Goal: Task Accomplishment & Management: Manage account settings

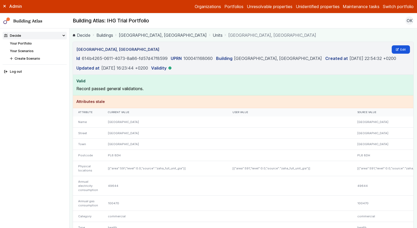
click at [149, 38] on link "DERRIFORD HOSPITAL, DERRIFORD ROAD" at bounding box center [163, 35] width 88 height 6
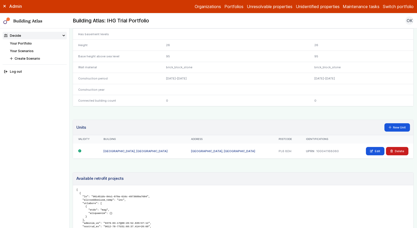
scroll to position [241, 0]
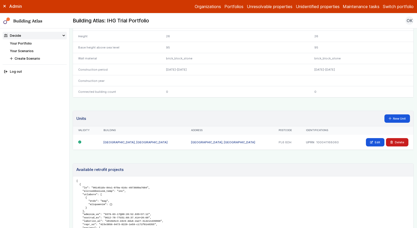
click at [128, 141] on link "DERRIFORD HOSPITAL, DERRIFORD ROAD" at bounding box center [136, 143] width 64 height 4
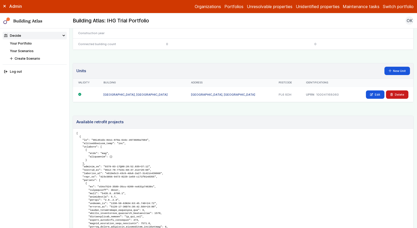
scroll to position [293, 0]
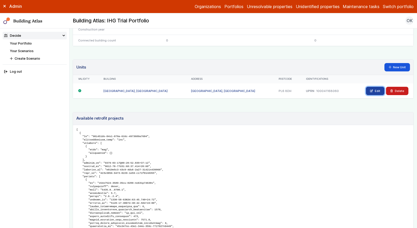
click at [369, 87] on link "Edit" at bounding box center [375, 91] width 19 height 8
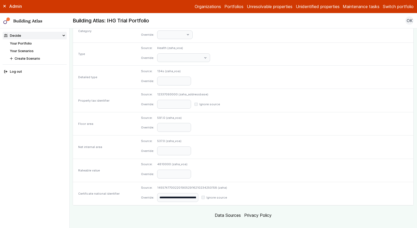
scroll to position [228, 0]
click at [198, 192] on input "**********" at bounding box center [177, 196] width 41 height 9
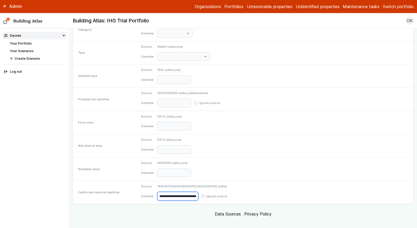
click at [198, 192] on input "**********" at bounding box center [177, 196] width 41 height 9
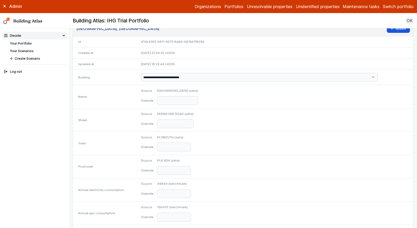
scroll to position [0, 0]
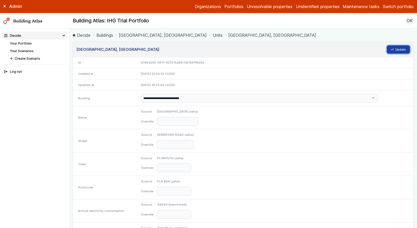
click at [395, 50] on button "Update" at bounding box center [398, 49] width 23 height 8
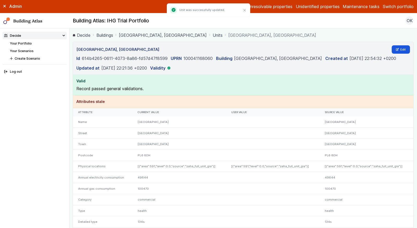
click at [110, 34] on link "Buildings" at bounding box center [104, 35] width 17 height 6
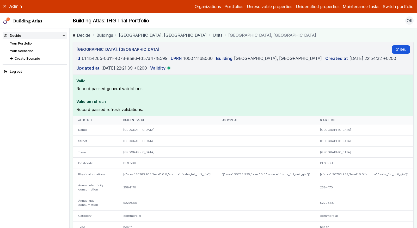
click at [164, 37] on link "[GEOGRAPHIC_DATA], [GEOGRAPHIC_DATA]" at bounding box center [163, 35] width 88 height 6
click at [396, 51] on link "Edit" at bounding box center [401, 49] width 19 height 8
click at [397, 49] on icon at bounding box center [397, 49] width 3 height 2
click at [403, 47] on link "Edit" at bounding box center [401, 49] width 19 height 8
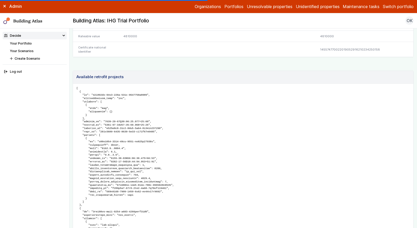
scroll to position [257, 0]
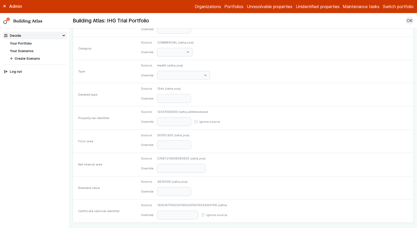
scroll to position [228, 0]
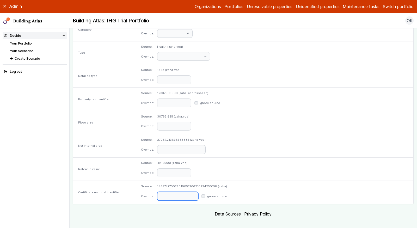
click at [198, 192] on input "text" at bounding box center [177, 196] width 41 height 9
paste input "**********"
type input "**********"
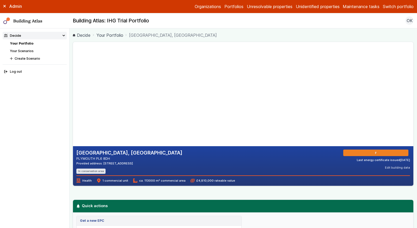
click at [26, 43] on link "Your Portfolio" at bounding box center [21, 43] width 23 height 4
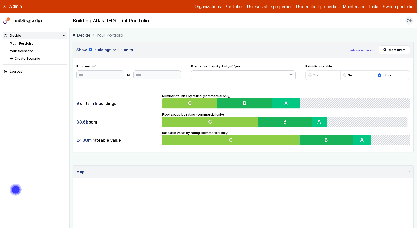
click at [396, 6] on button "Switch portfolio" at bounding box center [398, 6] width 31 height 6
click at [0, 0] on button "GBE Demo" at bounding box center [0, 0] width 0 height 0
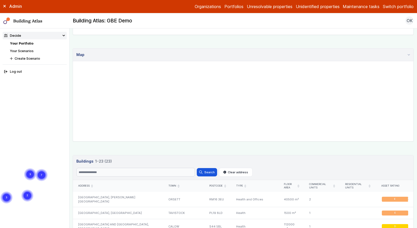
scroll to position [138, 0]
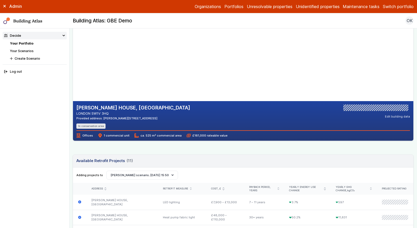
scroll to position [336, 0]
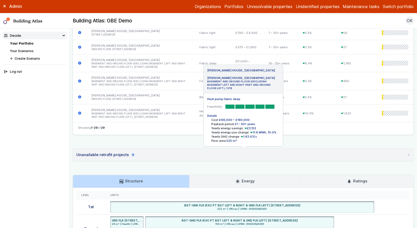
scroll to position [739, 0]
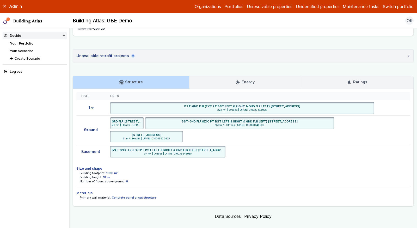
click at [365, 79] on h3 "Ratings" at bounding box center [357, 82] width 20 height 6
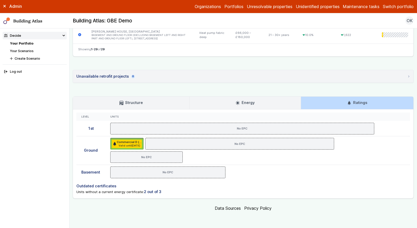
scroll to position [711, 0]
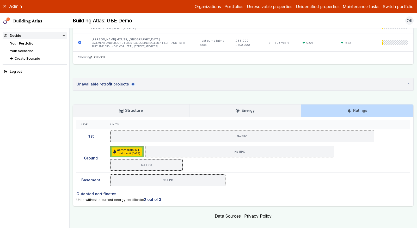
click at [150, 107] on link "Structure" at bounding box center [131, 111] width 116 height 13
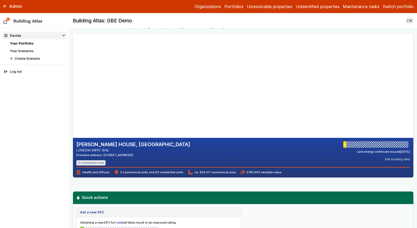
scroll to position [0, 0]
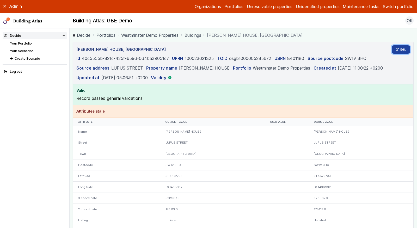
click at [404, 47] on link "Edit" at bounding box center [401, 49] width 19 height 8
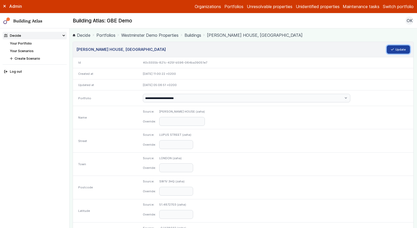
click at [398, 49] on button "Update" at bounding box center [398, 49] width 23 height 8
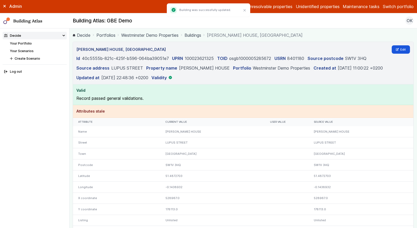
click at [398, 7] on button "Switch portfolio" at bounding box center [398, 6] width 31 height 6
click at [0, 0] on button "PwC - demo portfolio" at bounding box center [0, 0] width 0 height 0
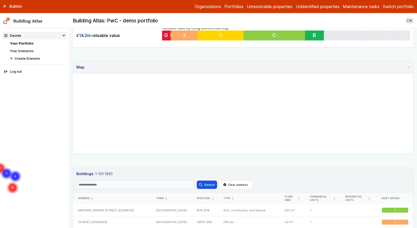
scroll to position [180, 0]
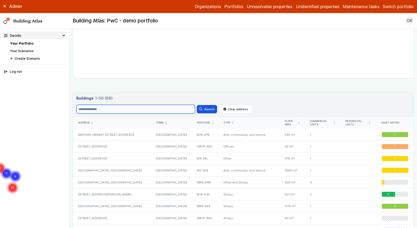
click at [105, 109] on input "Search" at bounding box center [135, 109] width 119 height 9
type input "**********"
click at [197, 105] on button "Search" at bounding box center [207, 109] width 20 height 8
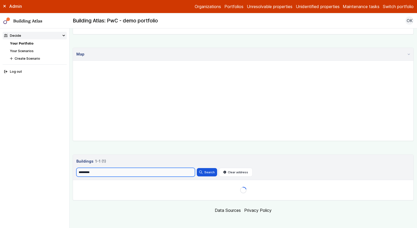
scroll to position [130, 0]
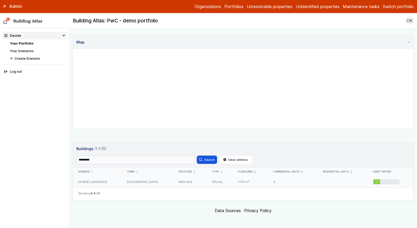
click at [122, 179] on div "101, ORCHARDSON STREET" at bounding box center [97, 182] width 49 height 12
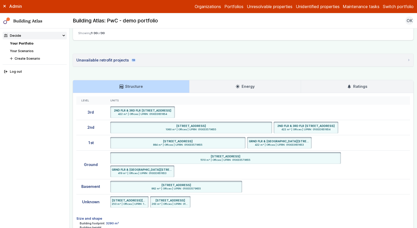
scroll to position [734, 0]
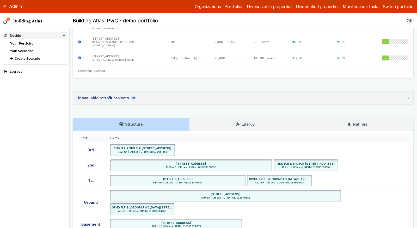
click at [350, 122] on h3 "Ratings" at bounding box center [357, 125] width 20 height 6
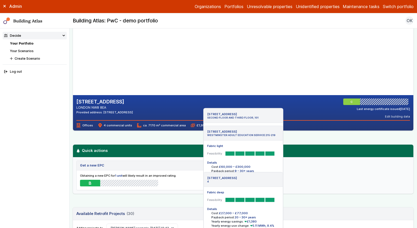
scroll to position [0, 0]
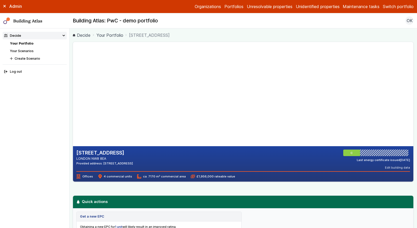
click at [399, 9] on div "Admin Organizations Portfolios Unresolvable properties Unidentified properties …" at bounding box center [208, 6] width 417 height 13
click at [401, 6] on button "Switch portfolio" at bounding box center [398, 6] width 31 height 6
click at [0, 0] on button "EW - Demo portfolio" at bounding box center [0, 0] width 0 height 0
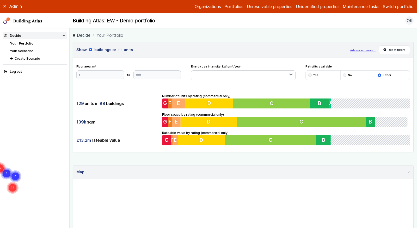
click at [358, 157] on div "Show buildings or units Advanced search Reset filters Floor area, m² to Update …" at bounding box center [243, 180] width 341 height 277
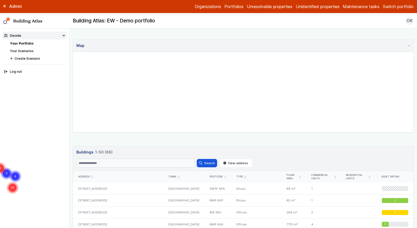
scroll to position [185, 0]
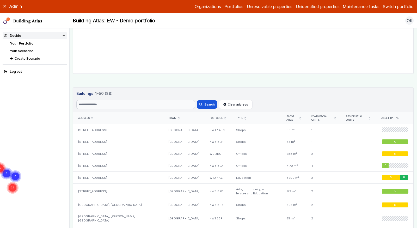
click at [173, 108] on header "Buildings 88 1-50 (88) Buildings 88 1-50 (88) Search Search Clear address" at bounding box center [243, 100] width 341 height 25
click at [181, 104] on input "Search" at bounding box center [135, 104] width 119 height 9
type input "**********"
click at [197, 100] on button "Search" at bounding box center [207, 104] width 20 height 8
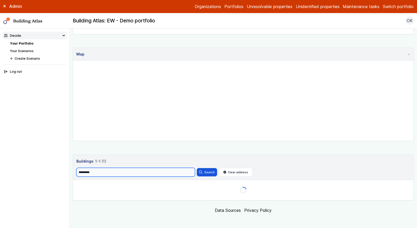
scroll to position [130, 0]
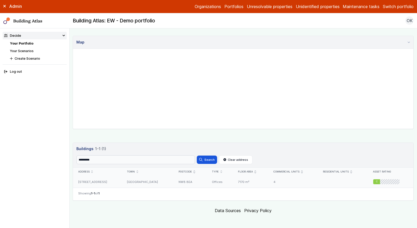
click at [233, 180] on div "7170 m²" at bounding box center [250, 182] width 35 height 12
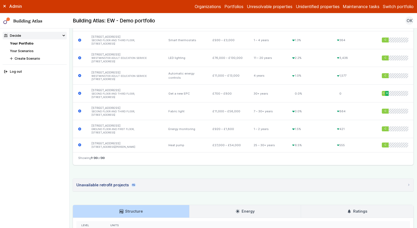
scroll to position [673, 0]
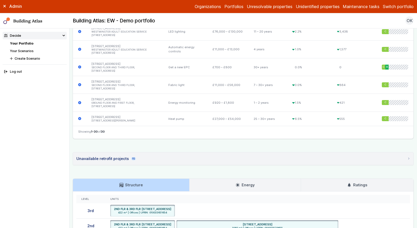
click at [193, 155] on summary "Unavailable retrofit projects 15" at bounding box center [243, 159] width 341 height 13
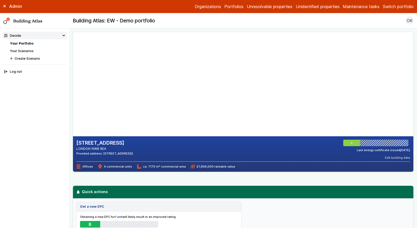
scroll to position [11, 0]
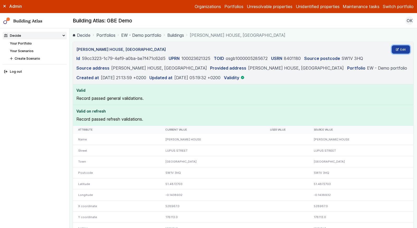
click at [394, 52] on link "Edit" at bounding box center [401, 49] width 19 height 8
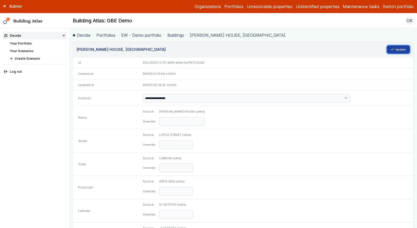
click at [394, 47] on button "Update" at bounding box center [398, 49] width 23 height 8
